Goal: Transaction & Acquisition: Purchase product/service

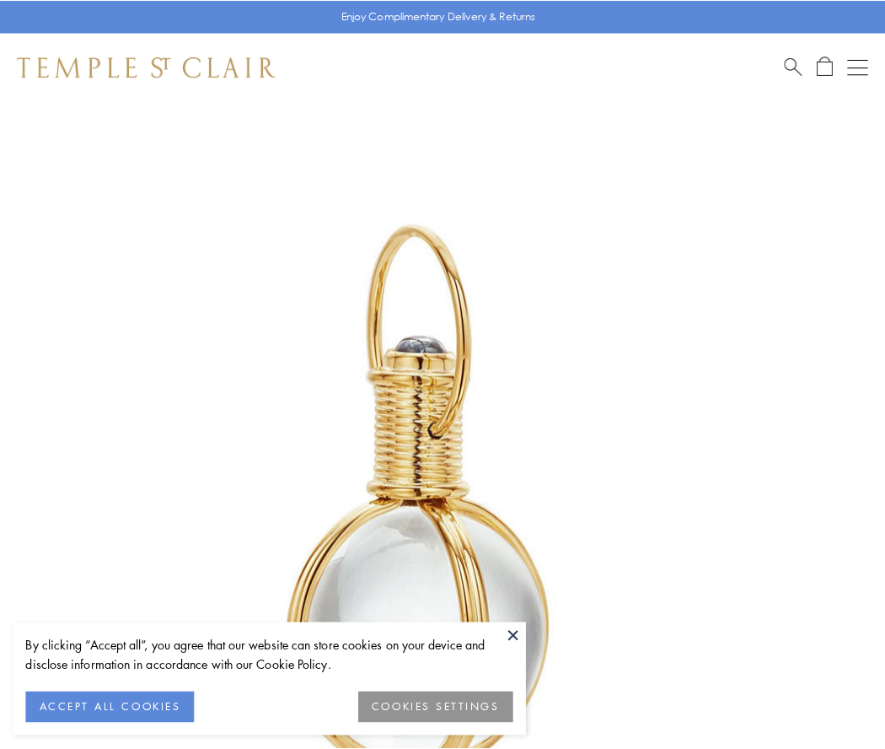
scroll to position [440, 0]
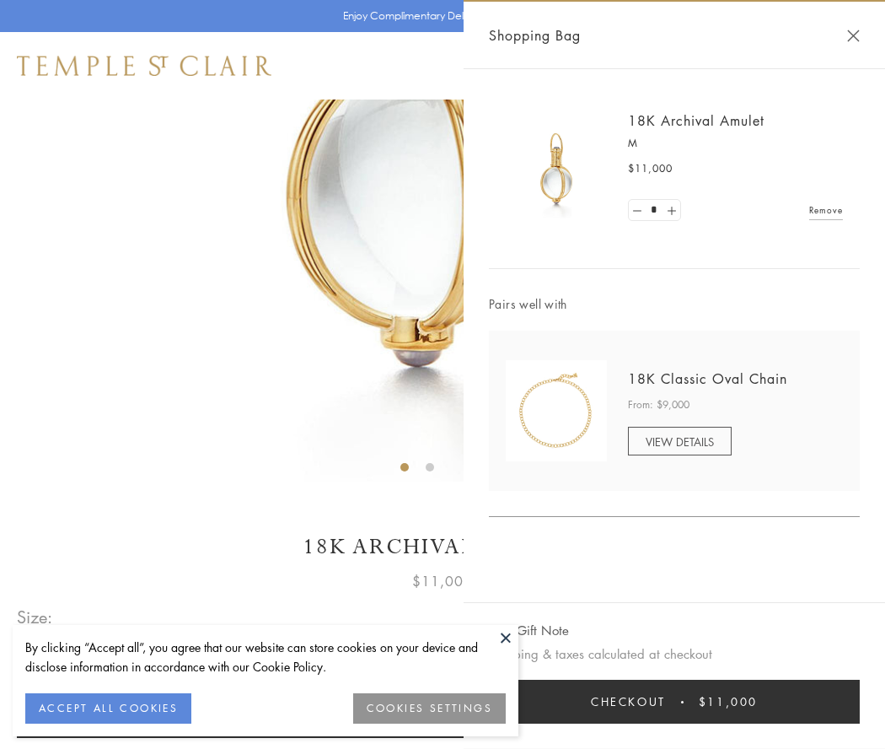
click at [674, 701] on button "Checkout $11,000" at bounding box center [674, 701] width 371 height 44
